Goal: Check status

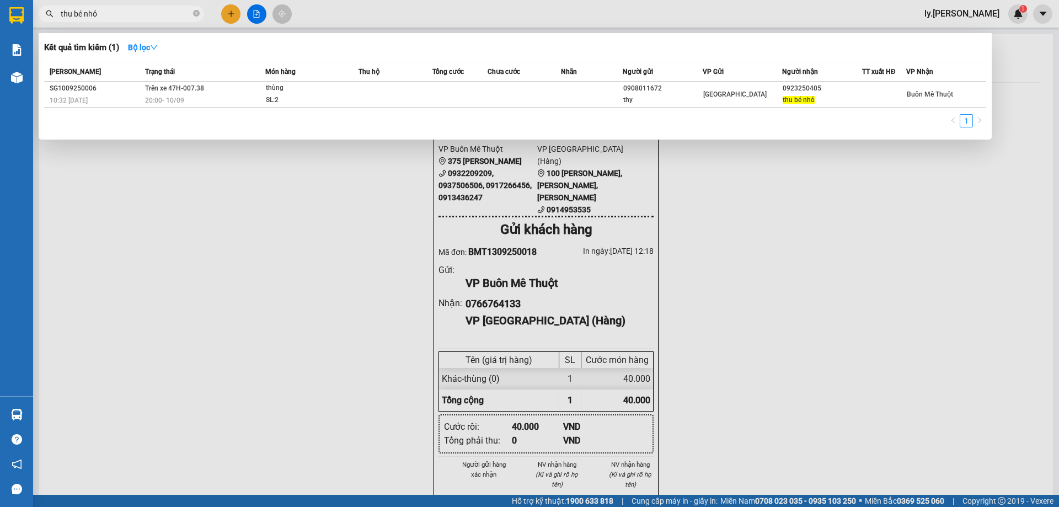
drag, startPoint x: 0, startPoint y: 0, endPoint x: 127, endPoint y: 23, distance: 129.0
click at [127, 23] on div at bounding box center [529, 253] width 1059 height 507
click at [127, 18] on input "thu bé nhỏ" at bounding box center [126, 14] width 130 height 12
type input "t"
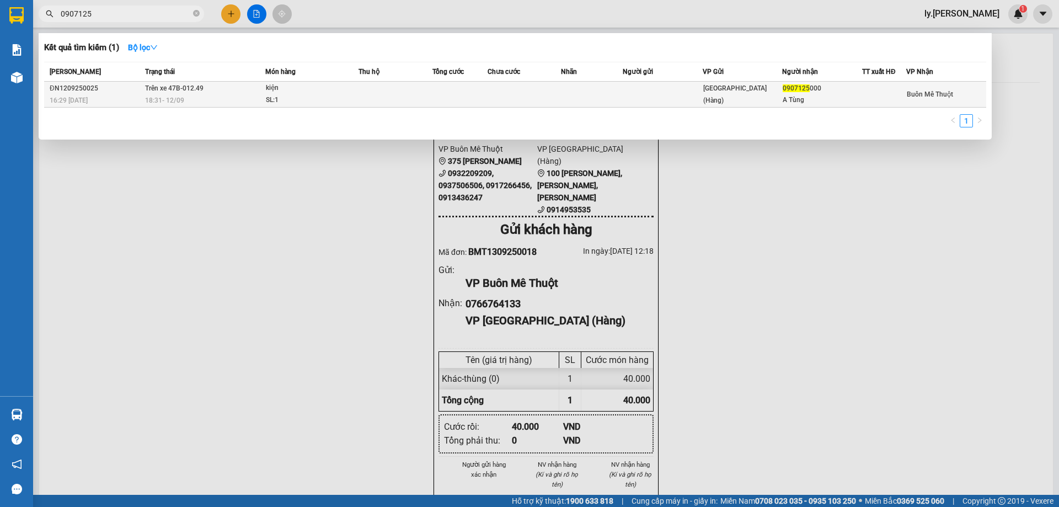
type input "0907125"
click at [371, 95] on td at bounding box center [396, 95] width 74 height 26
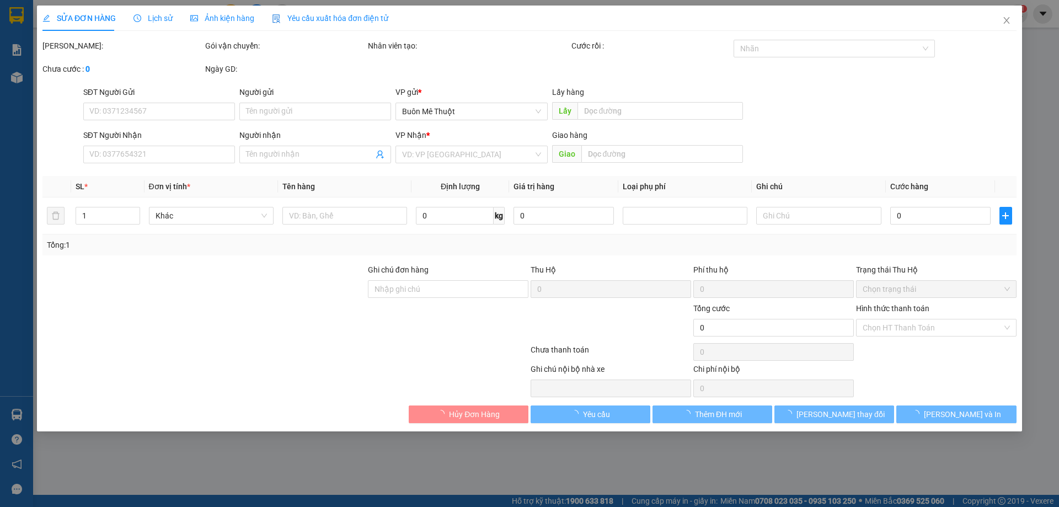
type input "0907125000"
type input "A Tùng"
